Goal: Information Seeking & Learning: Find specific fact

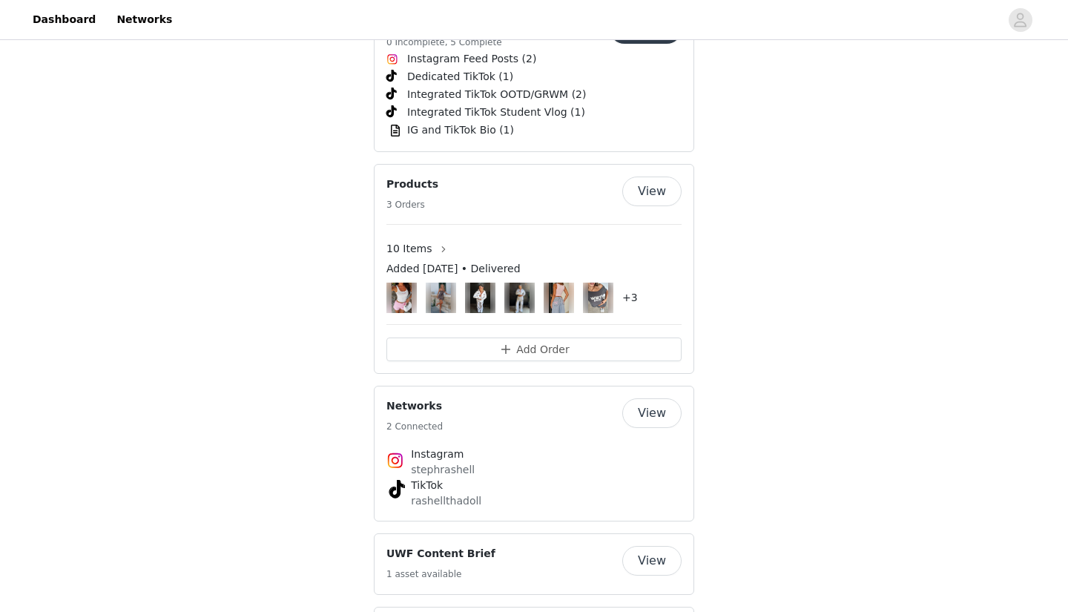
scroll to position [2247, 0]
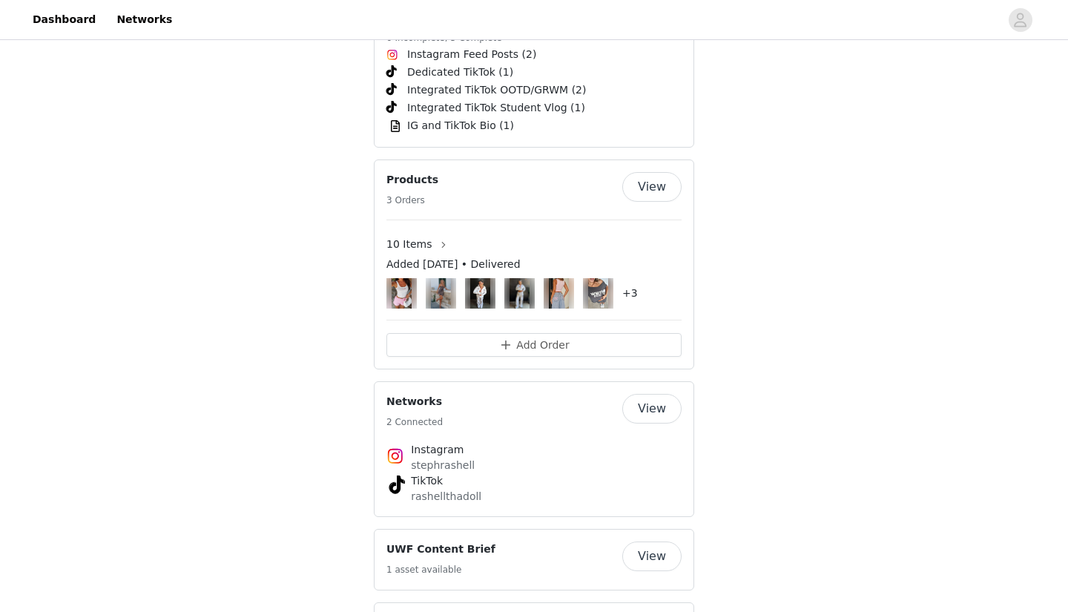
click at [645, 172] on button "View" at bounding box center [651, 187] width 59 height 30
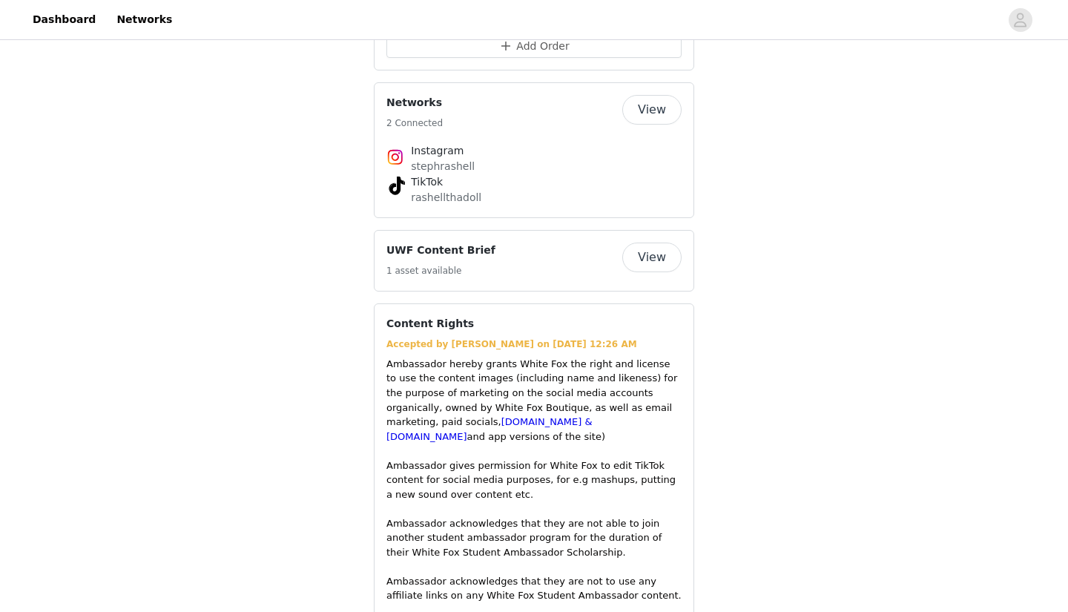
scroll to position [2545, 0]
click at [643, 244] on button "View" at bounding box center [651, 259] width 59 height 30
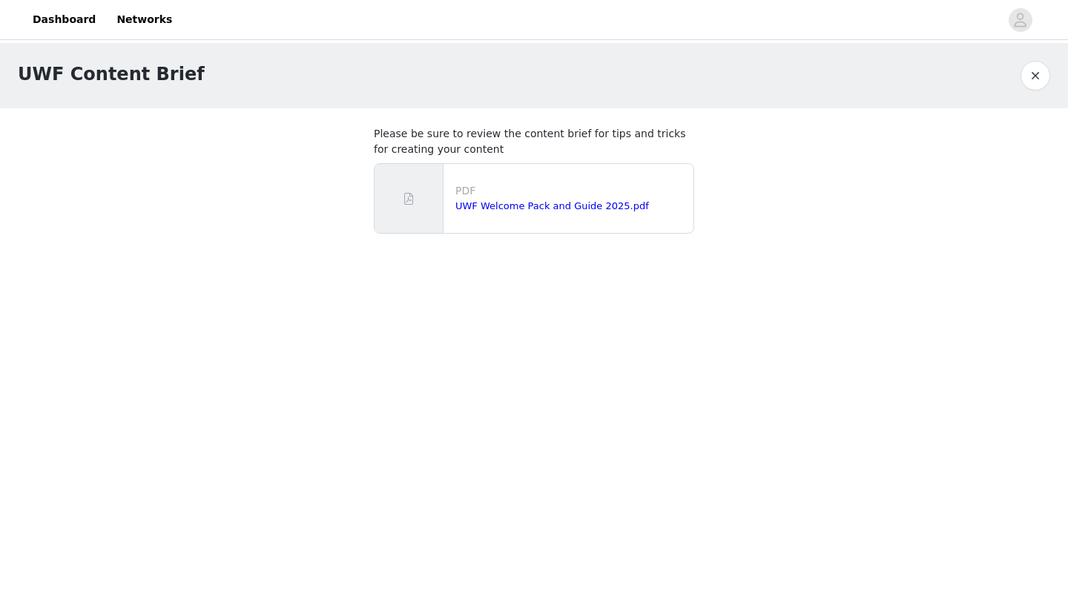
click at [1032, 70] on button "button" at bounding box center [1036, 76] width 30 height 30
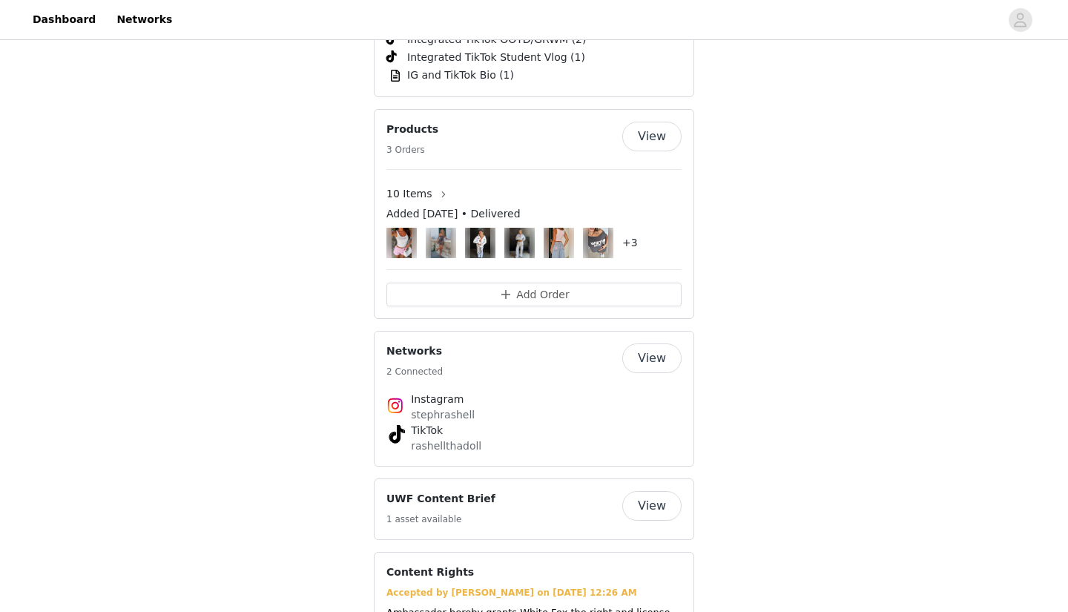
scroll to position [2278, 0]
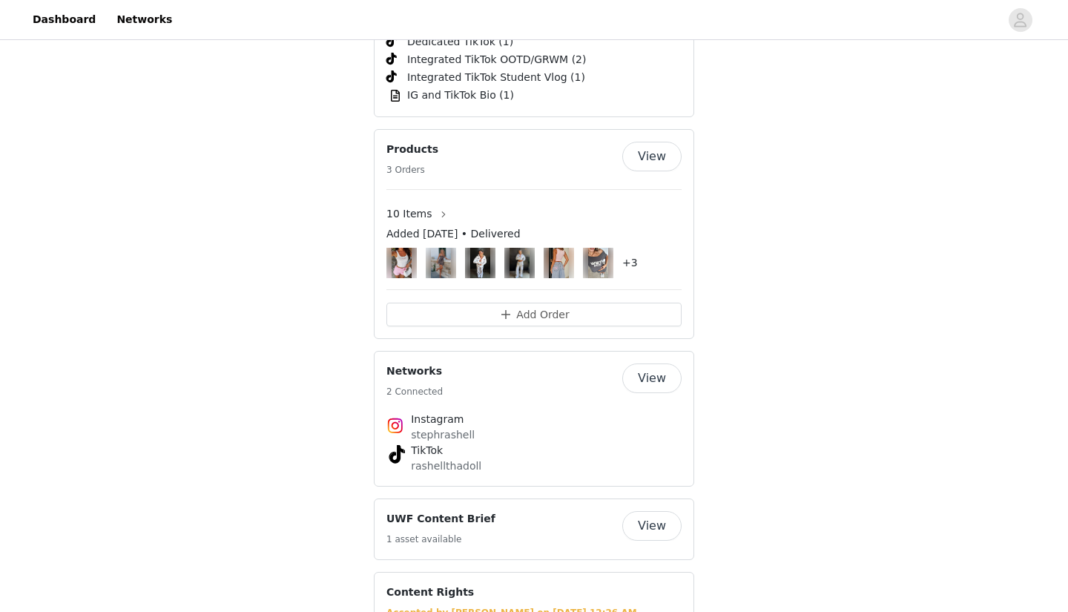
click at [663, 142] on button "View" at bounding box center [651, 157] width 59 height 30
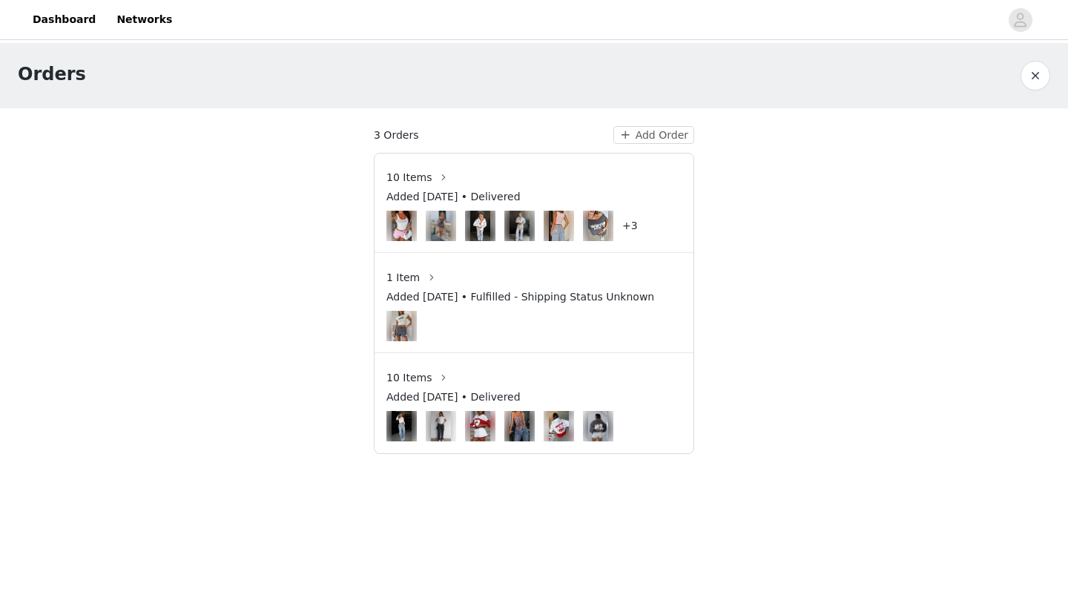
click at [398, 328] on img at bounding box center [402, 326] width 20 height 30
click at [398, 324] on img at bounding box center [402, 326] width 20 height 30
click at [435, 374] on button "button" at bounding box center [444, 378] width 24 height 24
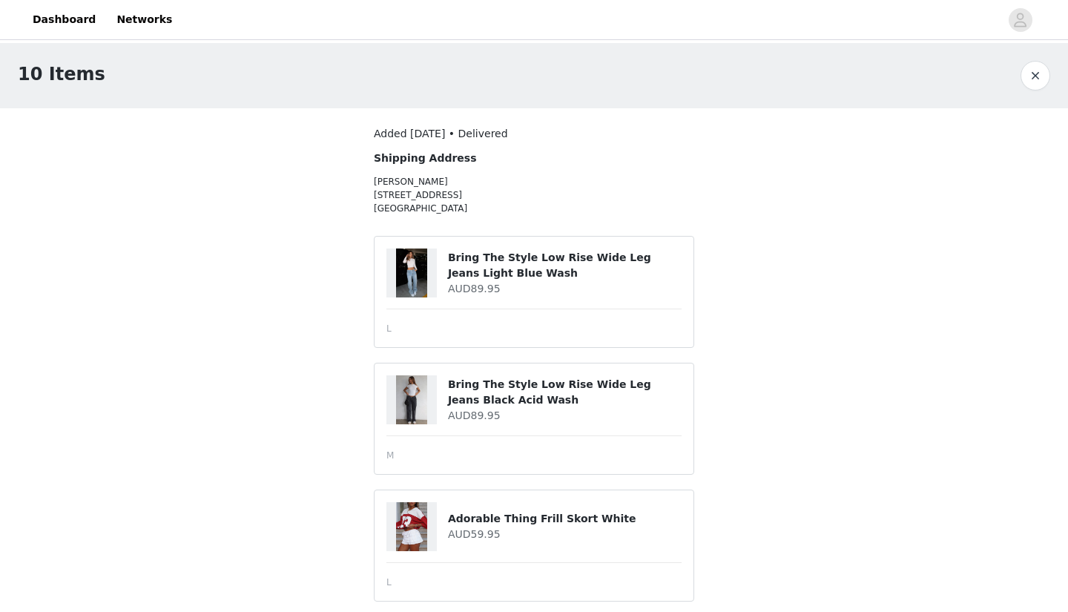
click at [432, 275] on div at bounding box center [412, 273] width 50 height 49
click at [414, 268] on img at bounding box center [412, 273] width 32 height 49
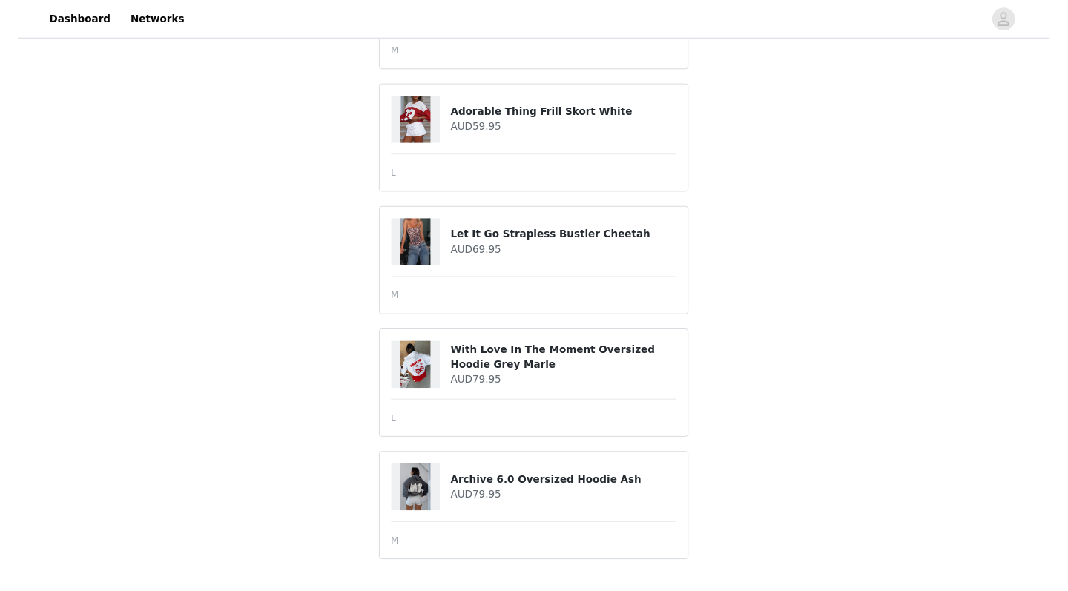
scroll to position [403, 0]
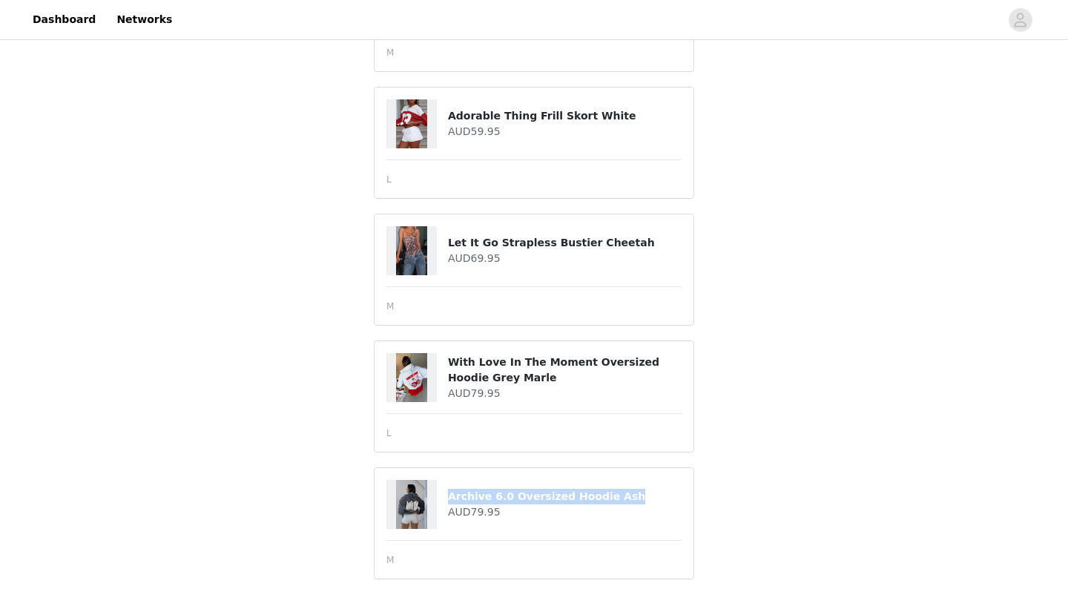
drag, startPoint x: 449, startPoint y: 492, endPoint x: 639, endPoint y: 493, distance: 189.9
click at [639, 493] on h4 "Archive 6.0 Oversized Hoodie Ash" at bounding box center [565, 497] width 234 height 16
copy h4 "Archive 6.0 Oversized Hoodie Ash"
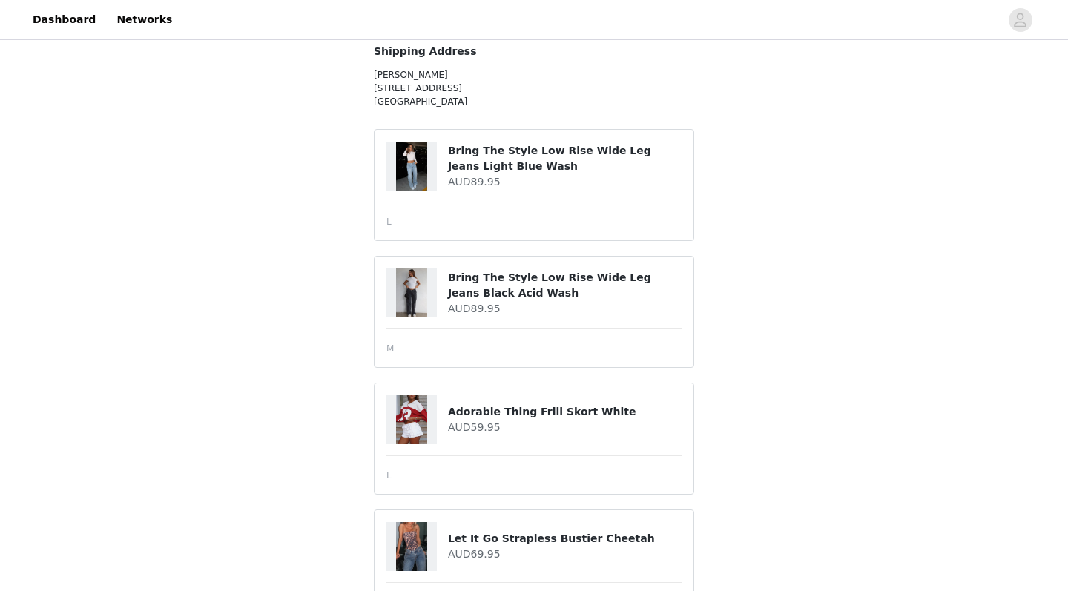
scroll to position [105, 0]
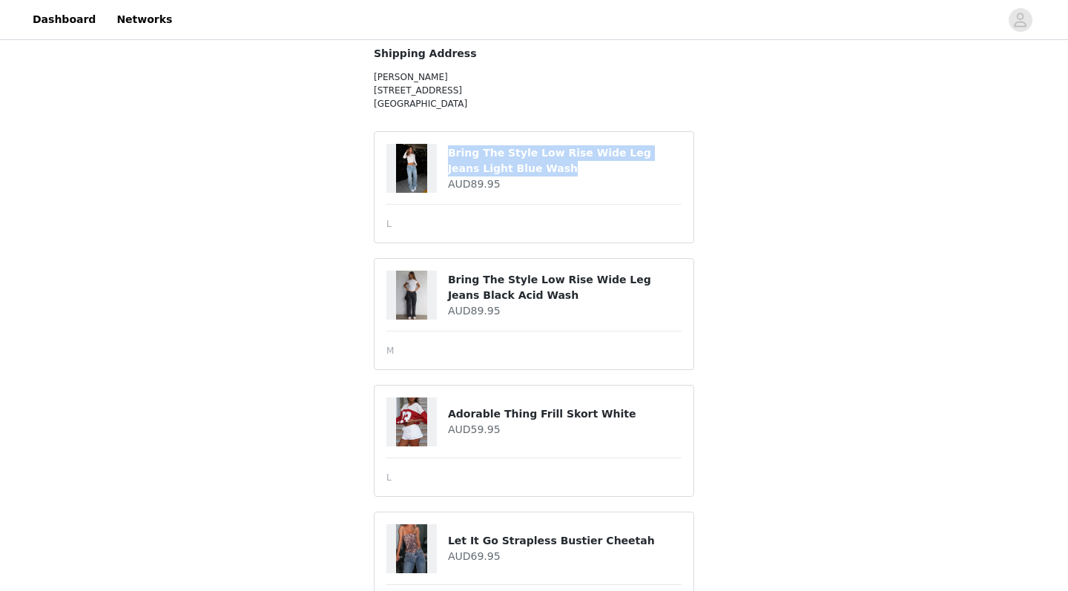
drag, startPoint x: 450, startPoint y: 151, endPoint x: 521, endPoint y: 175, distance: 74.4
click at [521, 175] on h4 "Bring The Style Low Rise Wide Leg Jeans Light Blue Wash" at bounding box center [565, 160] width 234 height 31
copy h4 "Bring The Style Low Rise Wide Leg Jeans Light Blue Wash"
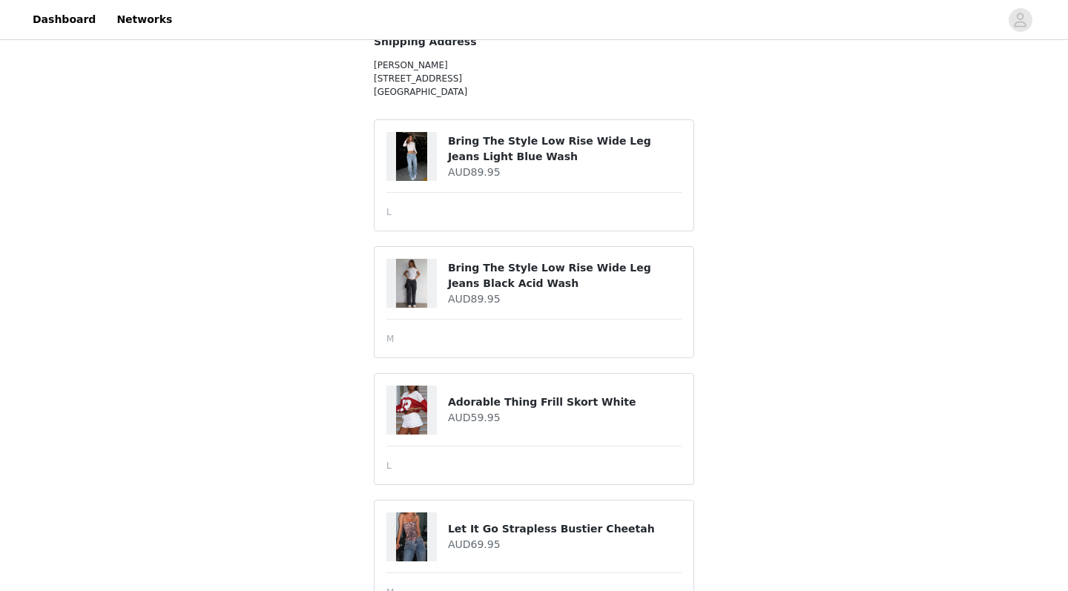
click at [446, 272] on div at bounding box center [418, 283] width 62 height 49
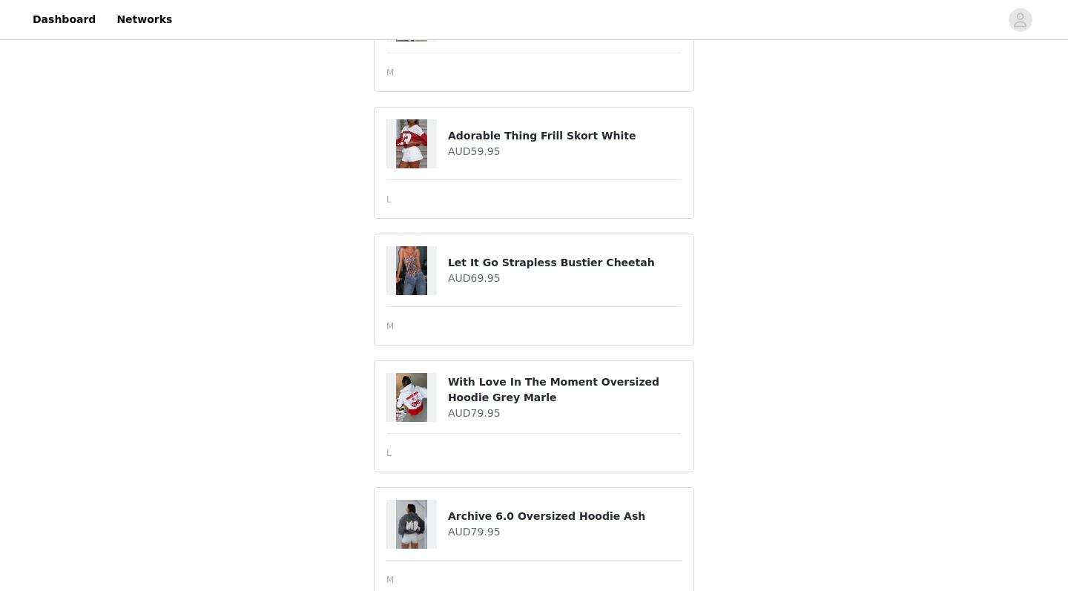
scroll to position [200, 0]
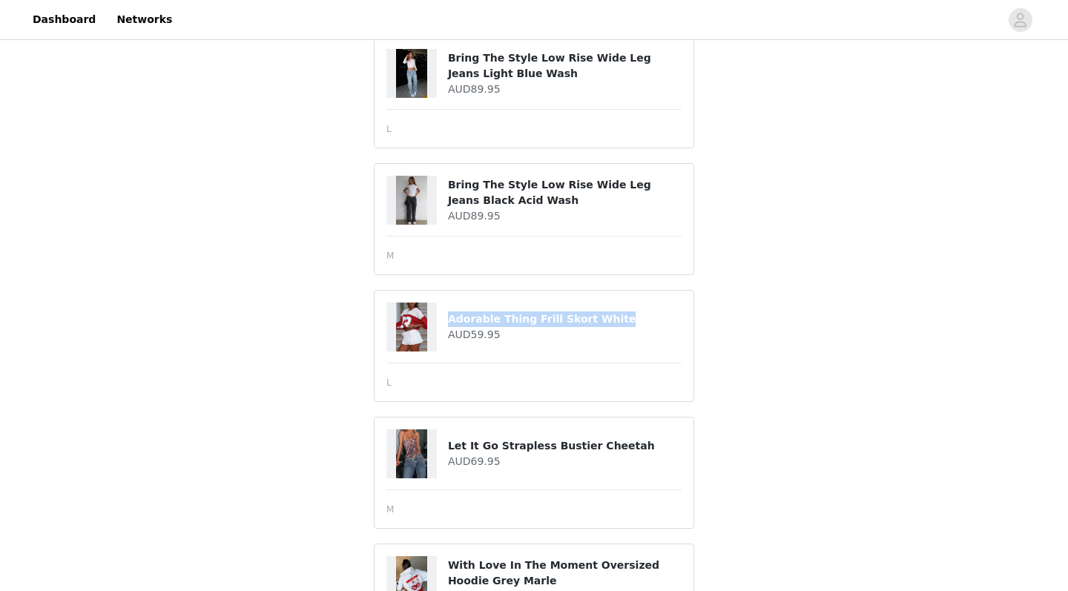
drag, startPoint x: 447, startPoint y: 318, endPoint x: 625, endPoint y: 315, distance: 178.8
click at [625, 315] on div "Adorable Thing Frill Skort White AUD59.95" at bounding box center [534, 327] width 295 height 49
copy div "Adorable Thing Frill Skort White"
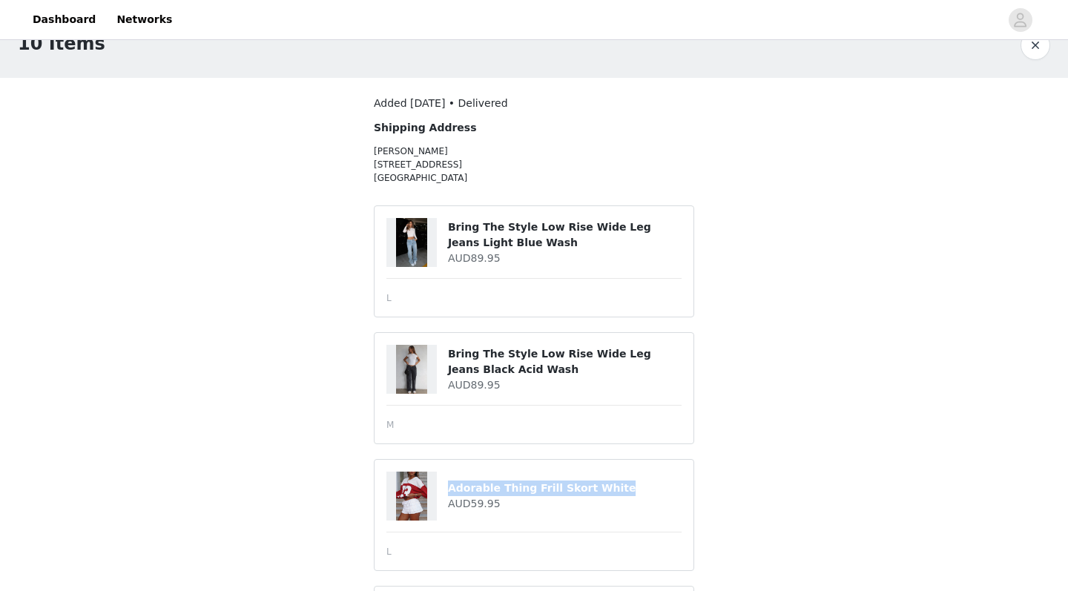
scroll to position [0, 0]
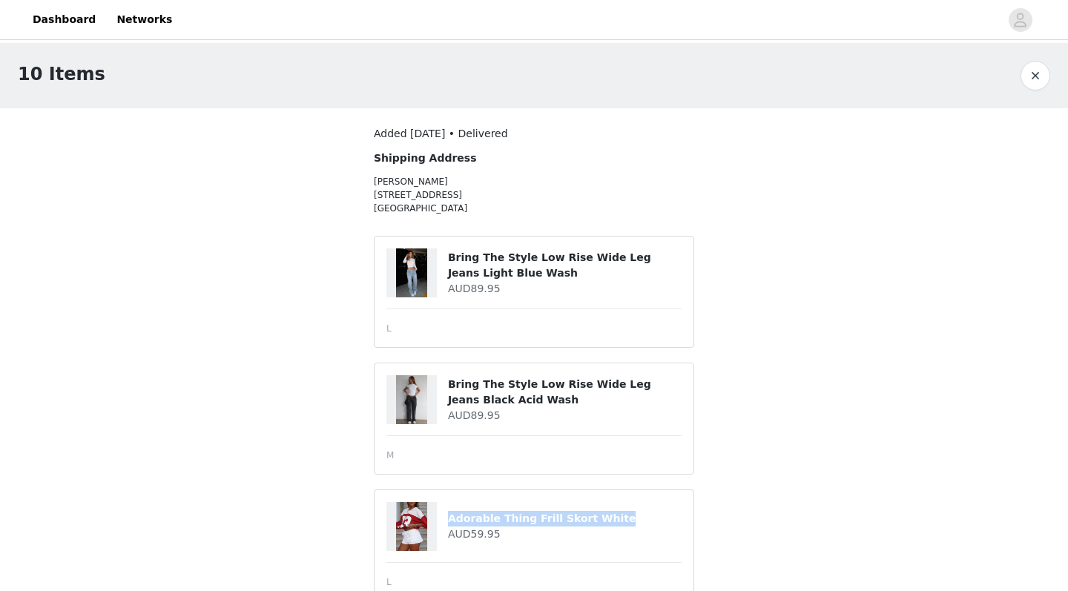
click at [1036, 72] on button "button" at bounding box center [1036, 76] width 30 height 30
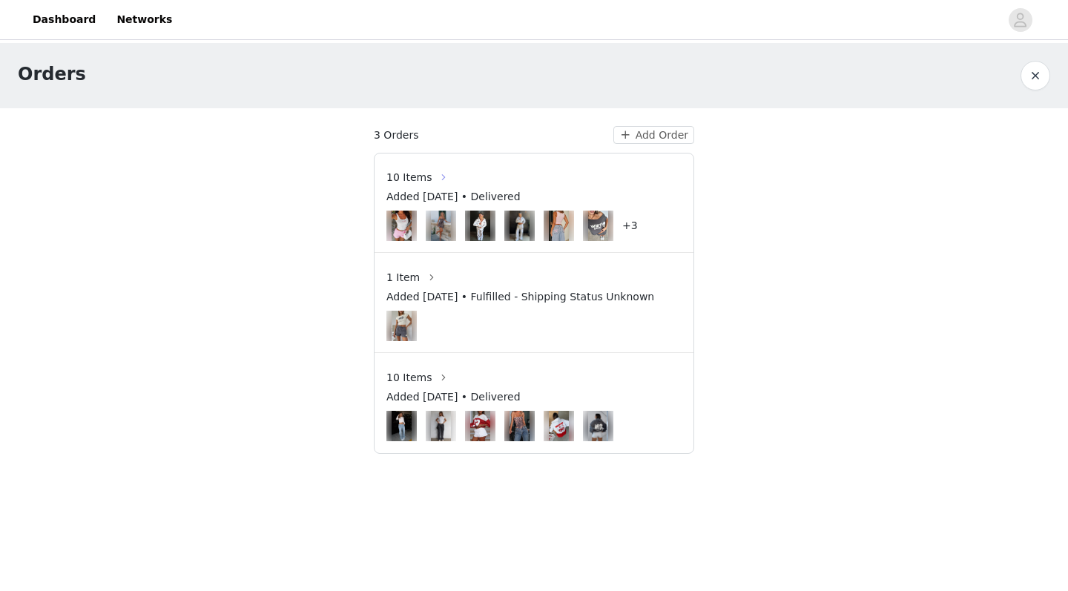
click at [432, 171] on button "button" at bounding box center [444, 177] width 24 height 24
click at [413, 277] on span "1 Item" at bounding box center [403, 278] width 33 height 16
click at [427, 274] on button "button" at bounding box center [432, 278] width 24 height 24
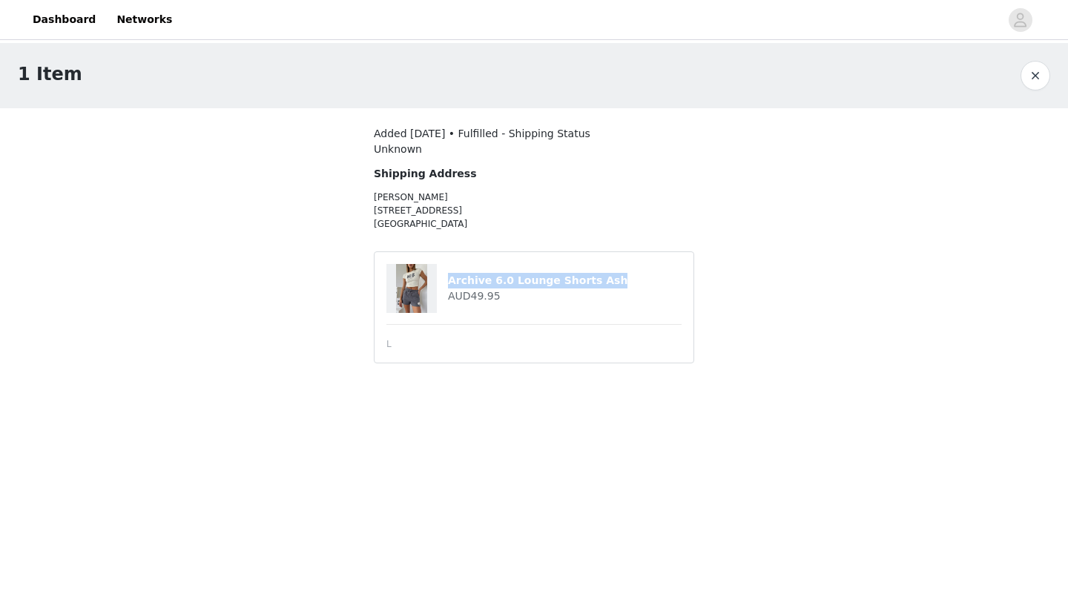
drag, startPoint x: 450, startPoint y: 280, endPoint x: 616, endPoint y: 280, distance: 166.2
click at [616, 280] on h4 "Archive 6.0 Lounge Shorts Ash" at bounding box center [565, 281] width 234 height 16
copy h4 "Archive 6.0 Lounge Shorts Ash"
click at [1039, 71] on button "button" at bounding box center [1036, 76] width 30 height 30
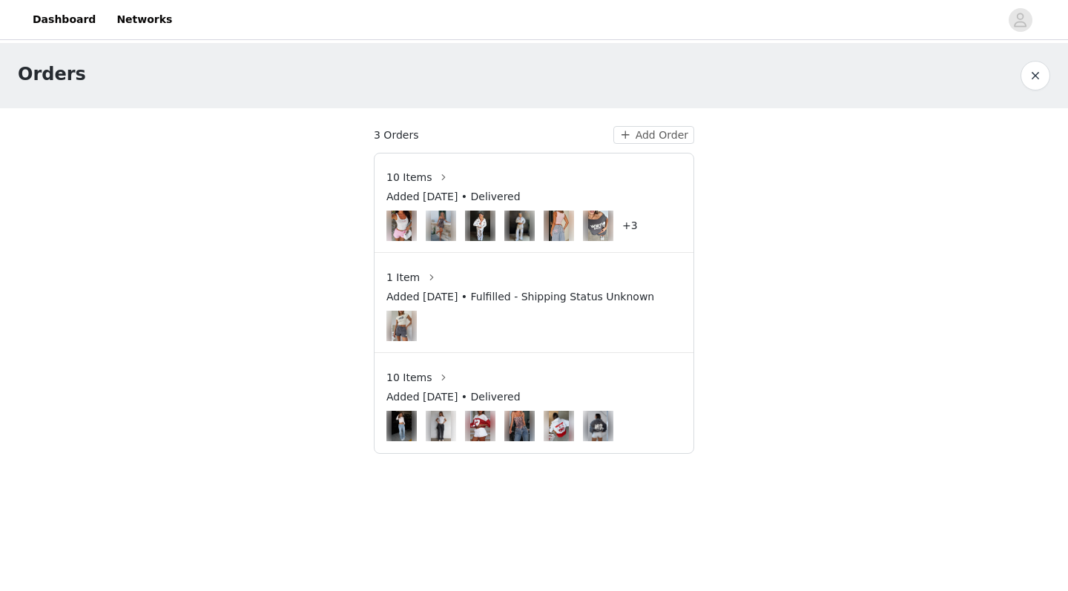
click at [424, 170] on span "10 Items" at bounding box center [409, 178] width 45 height 16
click at [441, 175] on button "button" at bounding box center [444, 177] width 24 height 24
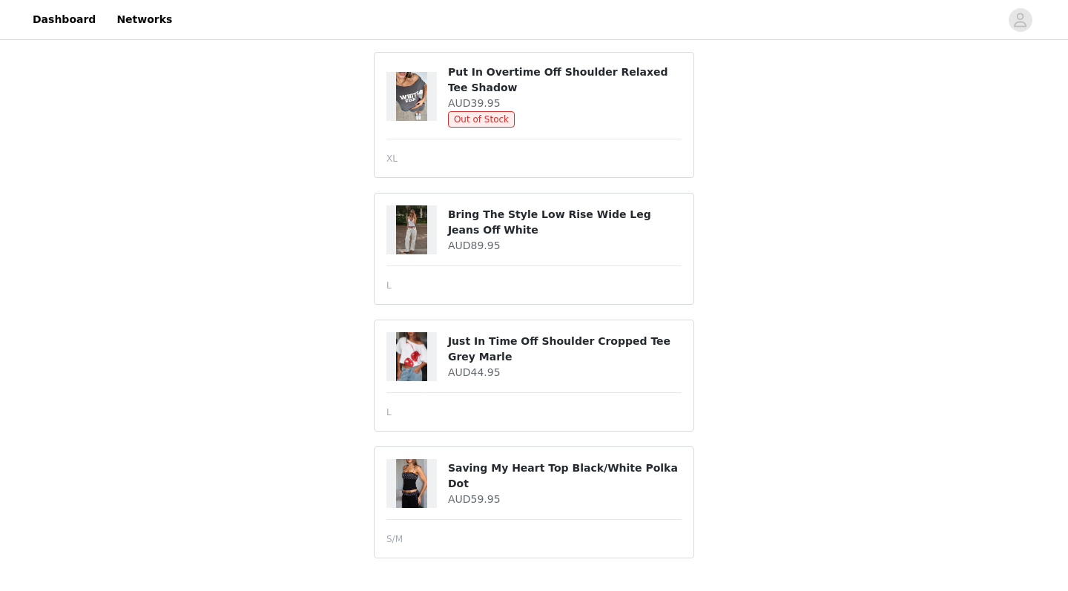
scroll to position [818, 0]
drag, startPoint x: 451, startPoint y: 341, endPoint x: 485, endPoint y: 353, distance: 36.4
click at [485, 353] on h4 "Just In Time Off Shoulder Cropped Tee Grey Marle" at bounding box center [565, 349] width 234 height 31
drag, startPoint x: 480, startPoint y: 356, endPoint x: 439, endPoint y: 341, distance: 43.7
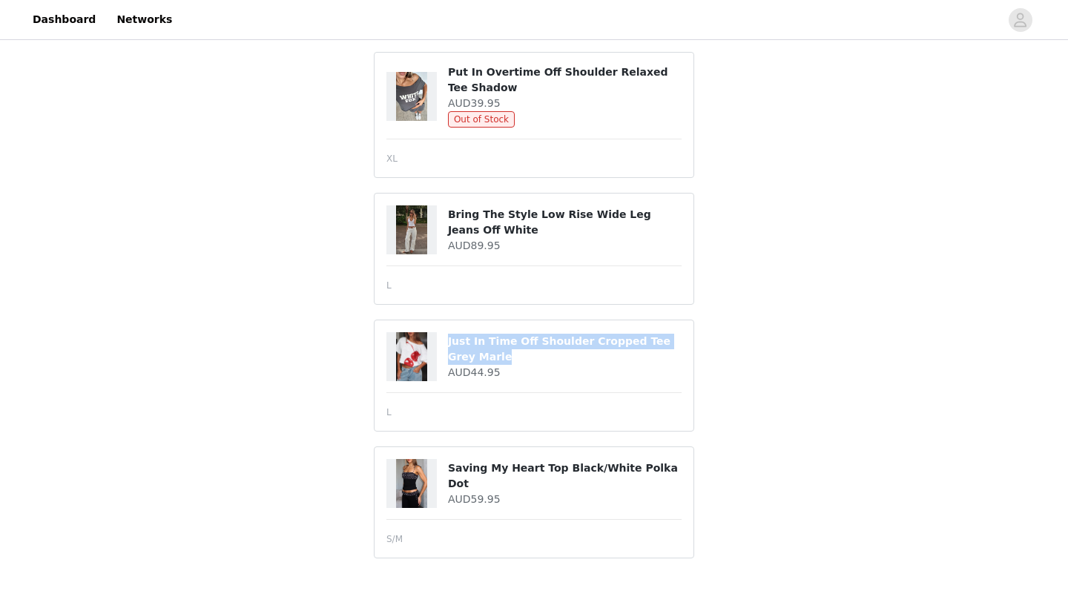
click at [439, 341] on div "Just In Time Off Shoulder Cropped Tee Grey Marle AUD44.95" at bounding box center [534, 356] width 295 height 49
copy div "Just In Time Off Shoulder Cropped Tee Grey Marle"
